Goal: Task Accomplishment & Management: Manage account settings

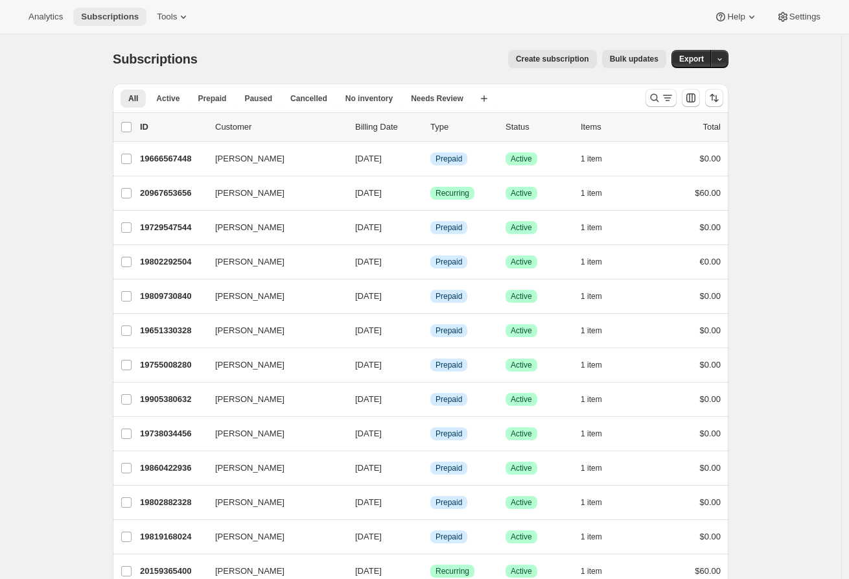
click at [91, 13] on span "Subscriptions" at bounding box center [110, 17] width 58 height 10
click at [104, 18] on span "Subscriptions" at bounding box center [110, 17] width 58 height 10
click at [660, 98] on icon "Search and filter results" at bounding box center [654, 97] width 13 height 13
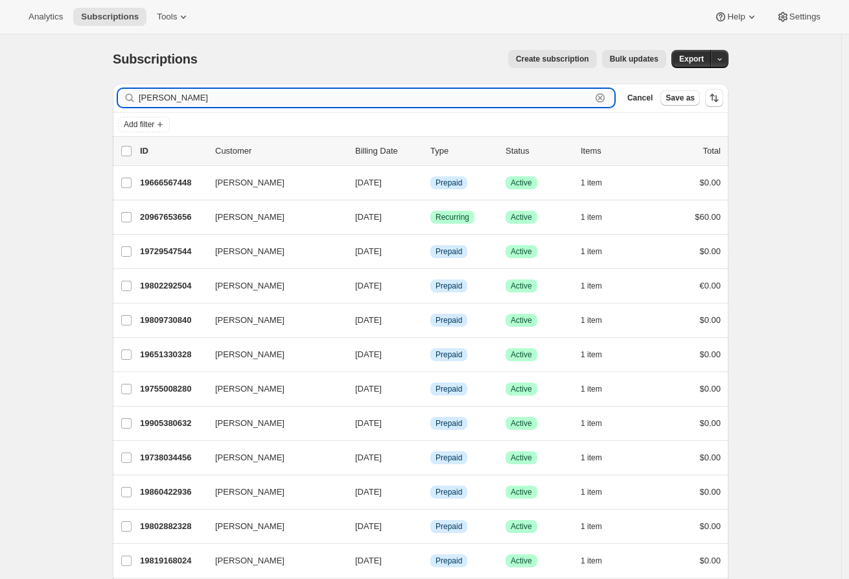
type input "[PERSON_NAME]"
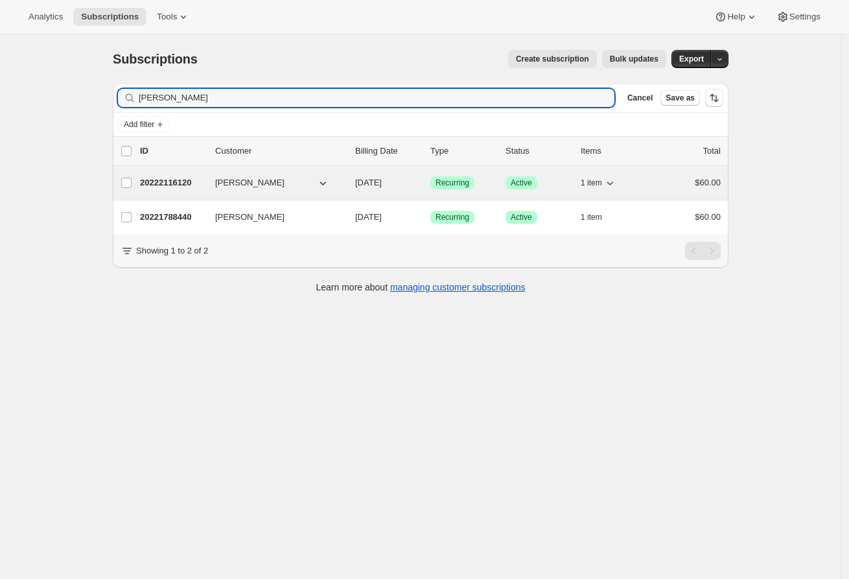
click at [198, 180] on p "20222116120" at bounding box center [172, 182] width 65 height 13
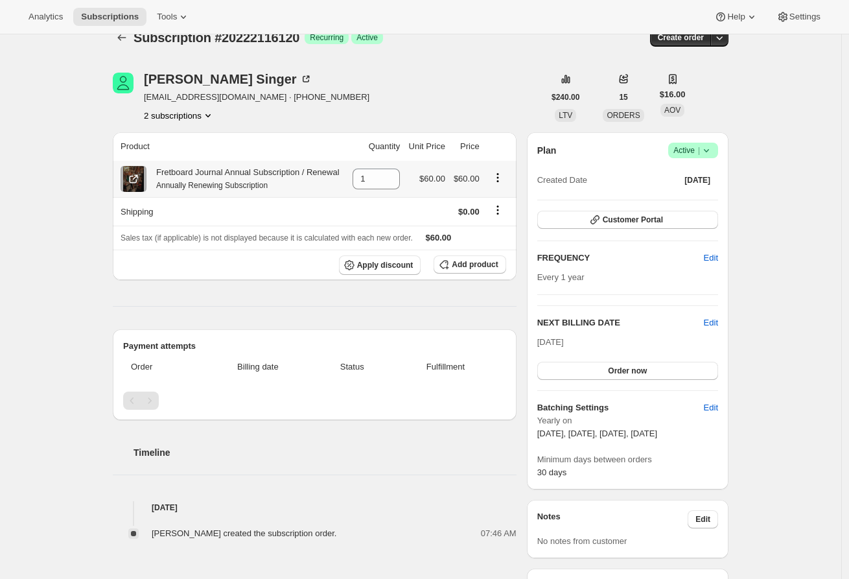
scroll to position [159, 0]
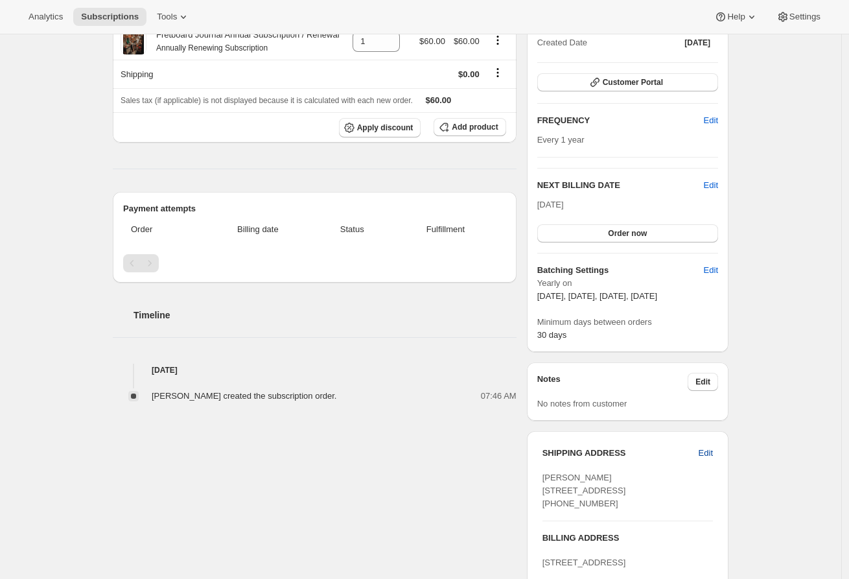
click at [712, 451] on span "Edit" at bounding box center [706, 453] width 14 height 13
select select "[GEOGRAPHIC_DATA]"
select select "CA"
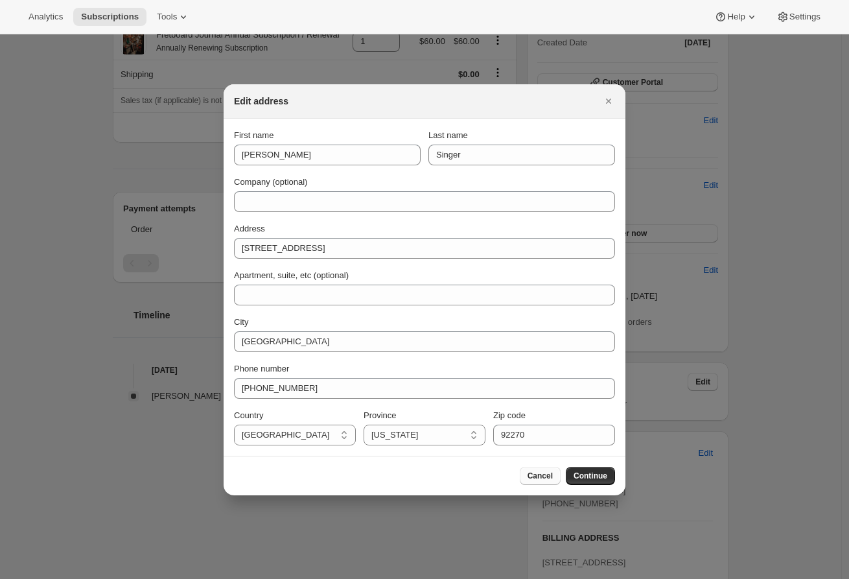
click at [547, 477] on span "Cancel" at bounding box center [540, 475] width 25 height 10
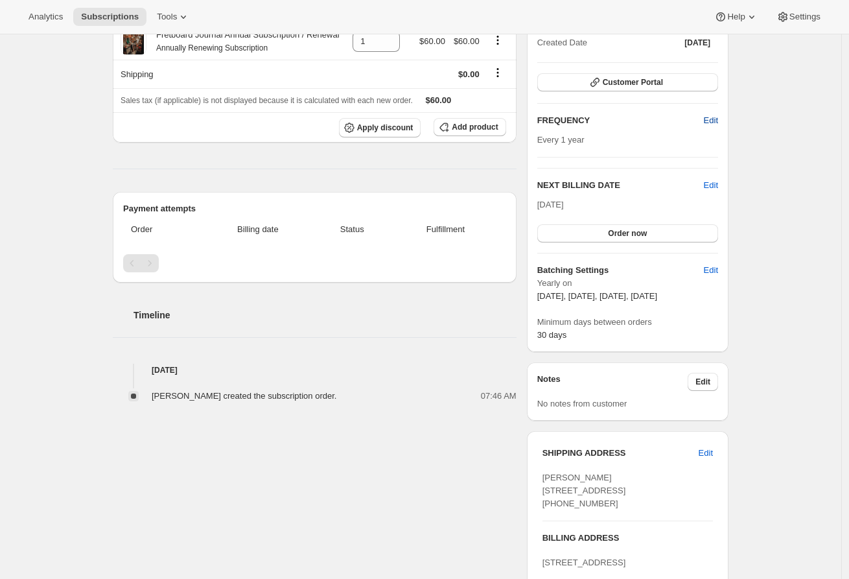
scroll to position [0, 0]
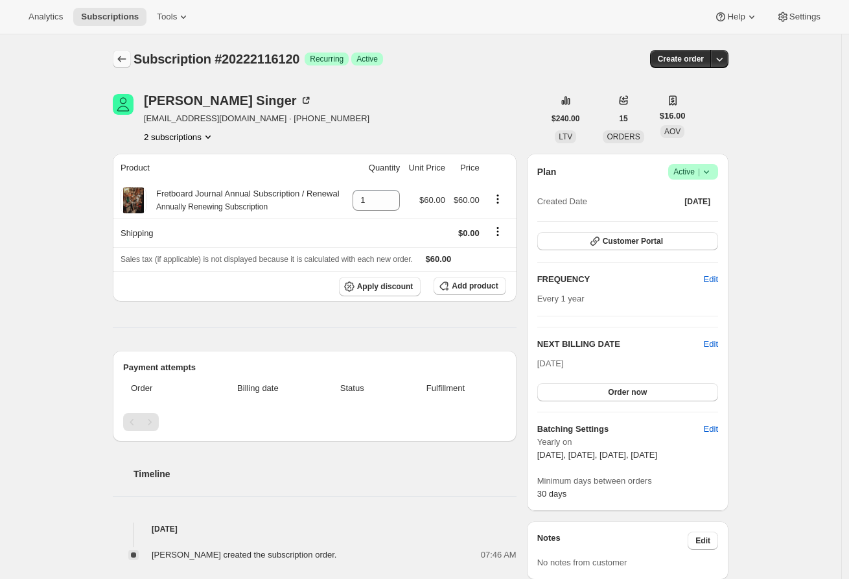
click at [127, 56] on icon "Subscriptions" at bounding box center [121, 58] width 13 height 13
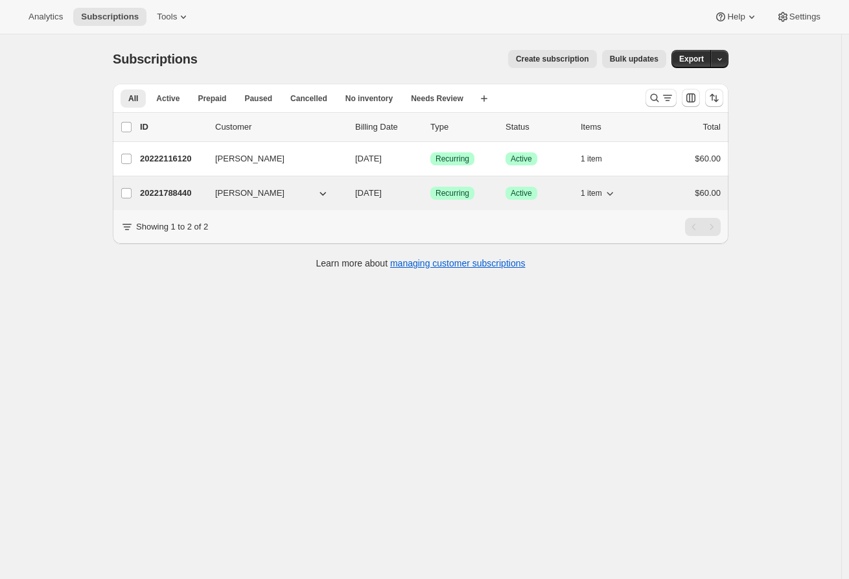
click at [179, 194] on p "20221788440" at bounding box center [172, 193] width 65 height 13
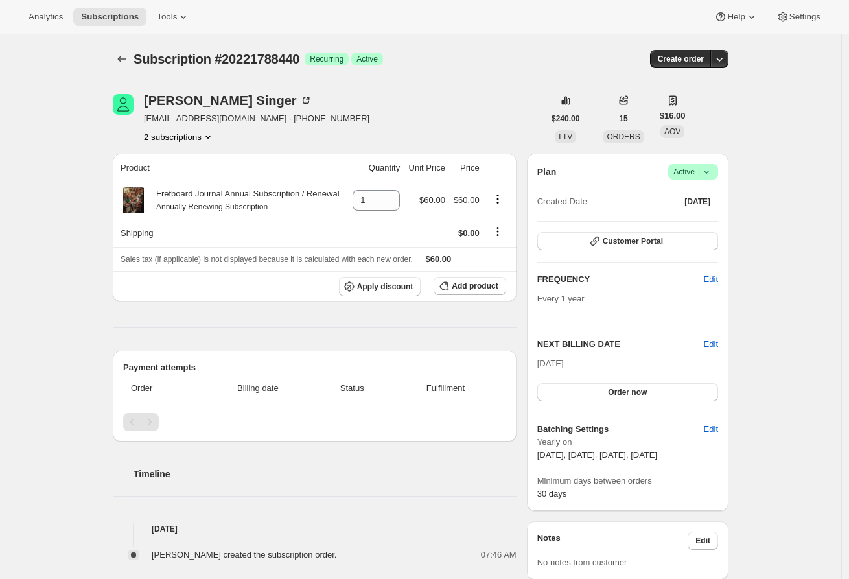
click at [712, 170] on icon at bounding box center [706, 171] width 13 height 13
click at [690, 215] on span "Cancel subscription" at bounding box center [692, 220] width 73 height 10
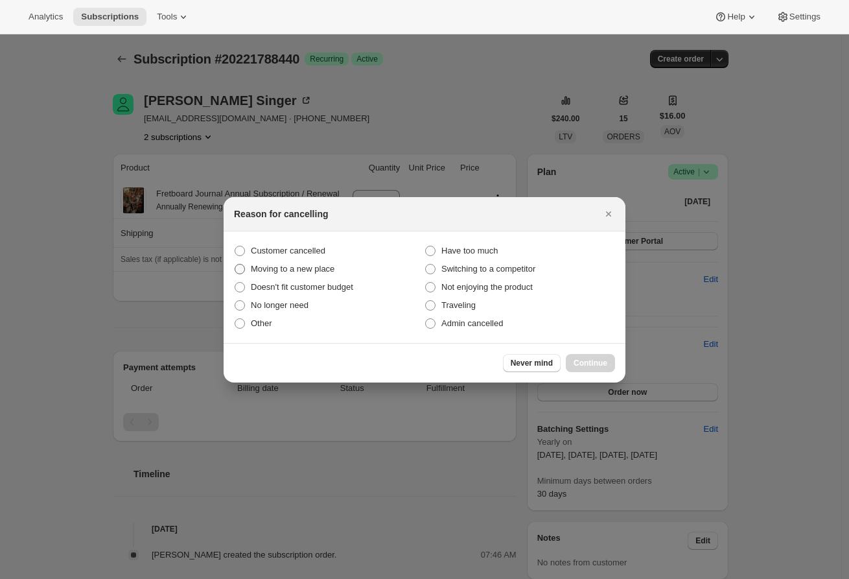
click at [296, 269] on span "Moving to a new place" at bounding box center [293, 269] width 84 height 10
click at [235, 264] on input "Moving to a new place" at bounding box center [235, 264] width 1 height 1
radio input "true"
click at [598, 360] on span "Continue" at bounding box center [591, 363] width 34 height 10
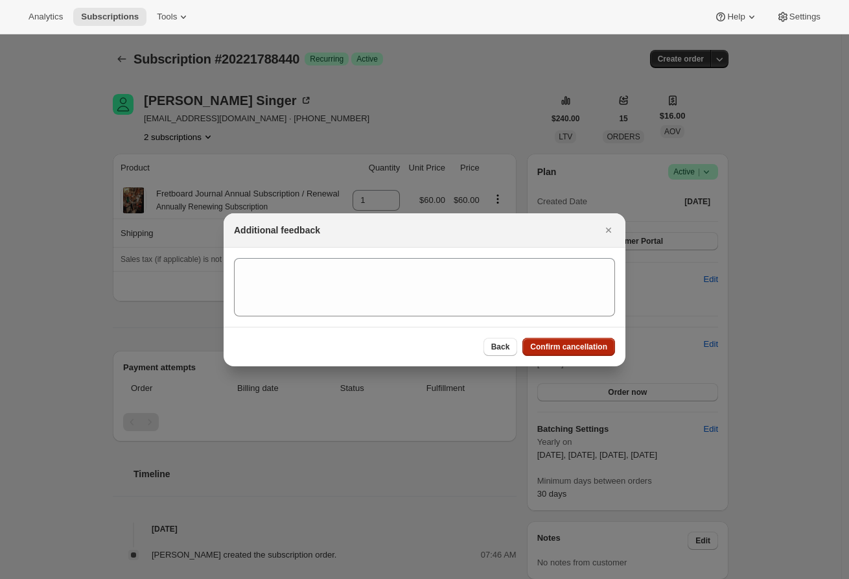
click at [563, 347] on span "Confirm cancellation" at bounding box center [568, 347] width 77 height 10
